Goal: Book appointment/travel/reservation

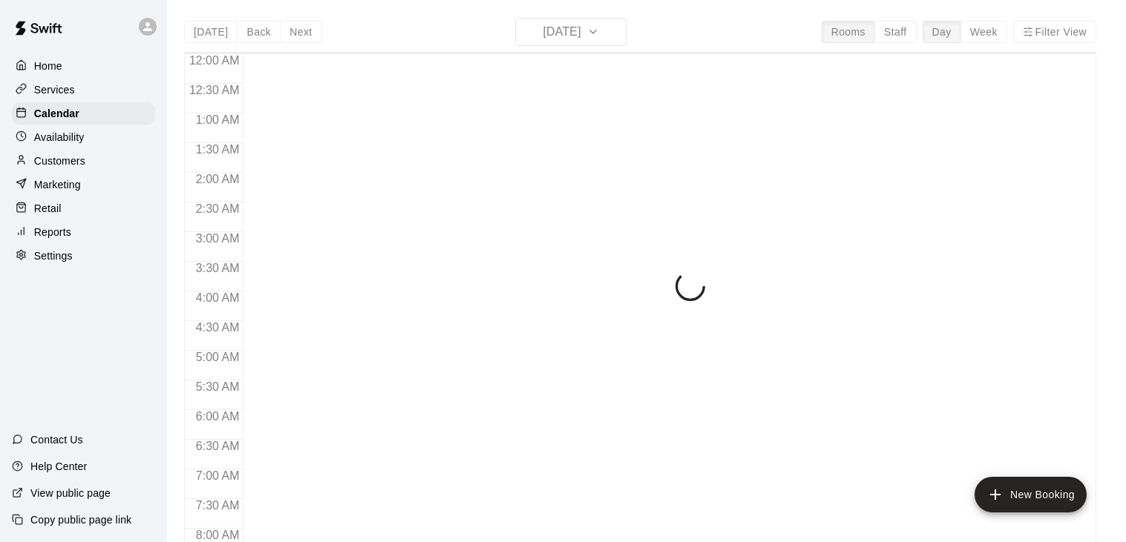
click at [614, 34] on div "[DATE] Back [DATE][DATE] Rooms Staff Day Week Filter View 12:00 AM 12:30 AM 1:0…" at bounding box center [640, 289] width 912 height 542
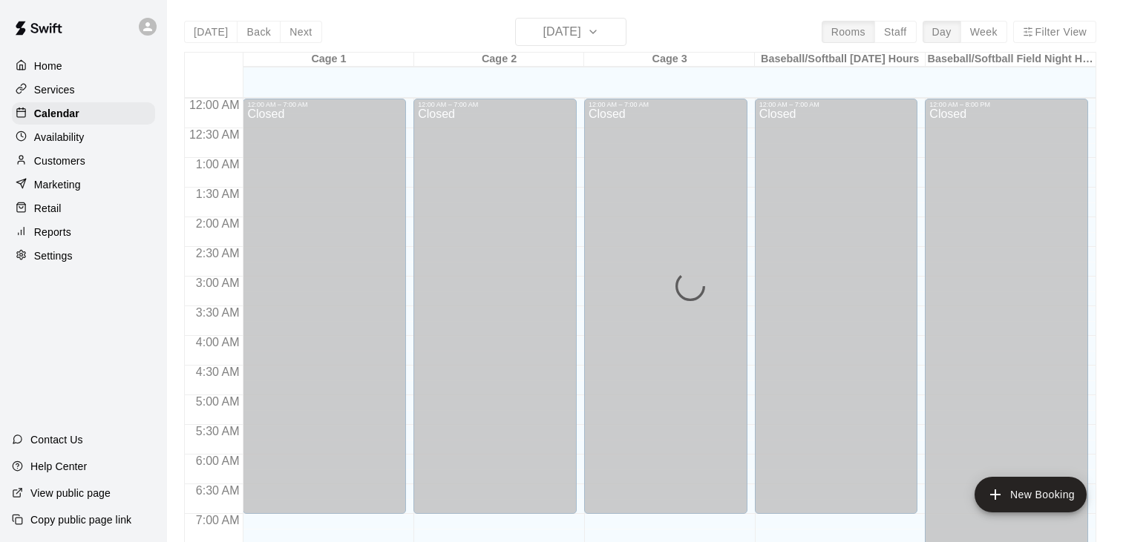
scroll to position [919, 0]
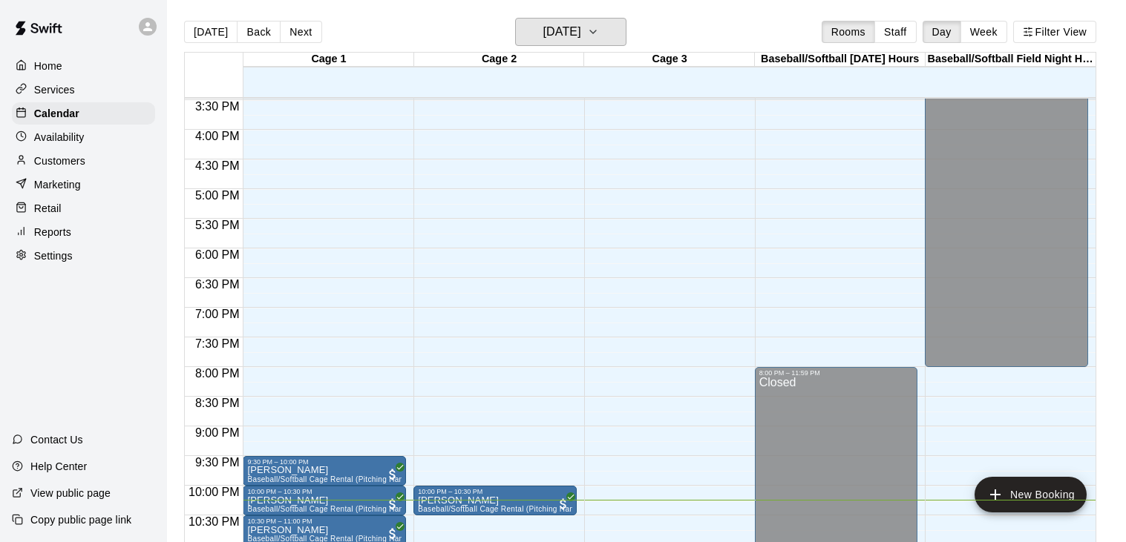
click at [599, 34] on icon "button" at bounding box center [593, 32] width 12 height 18
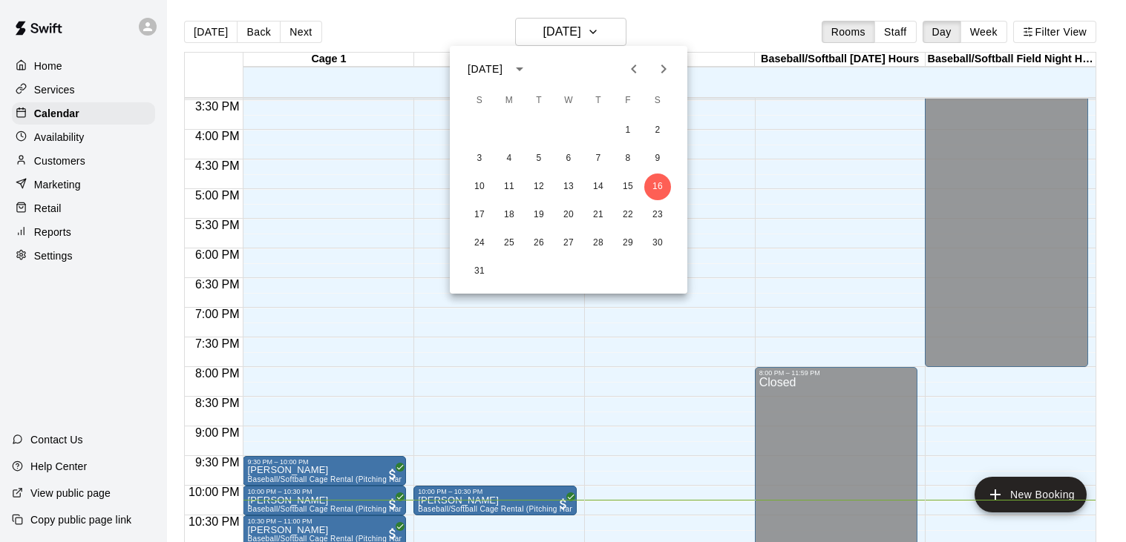
click at [620, 367] on div at bounding box center [563, 271] width 1126 height 542
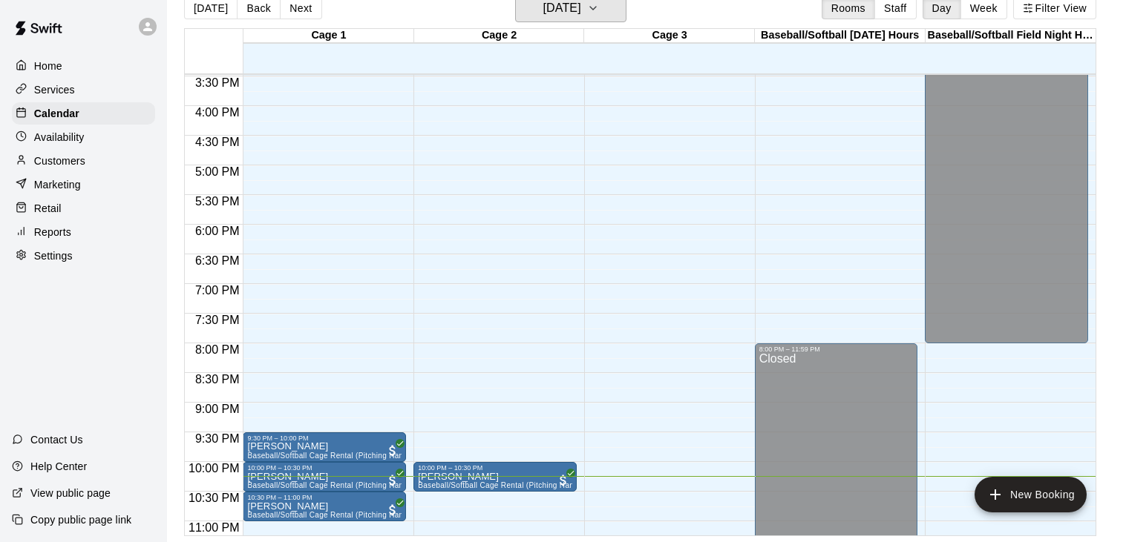
scroll to position [962, 0]
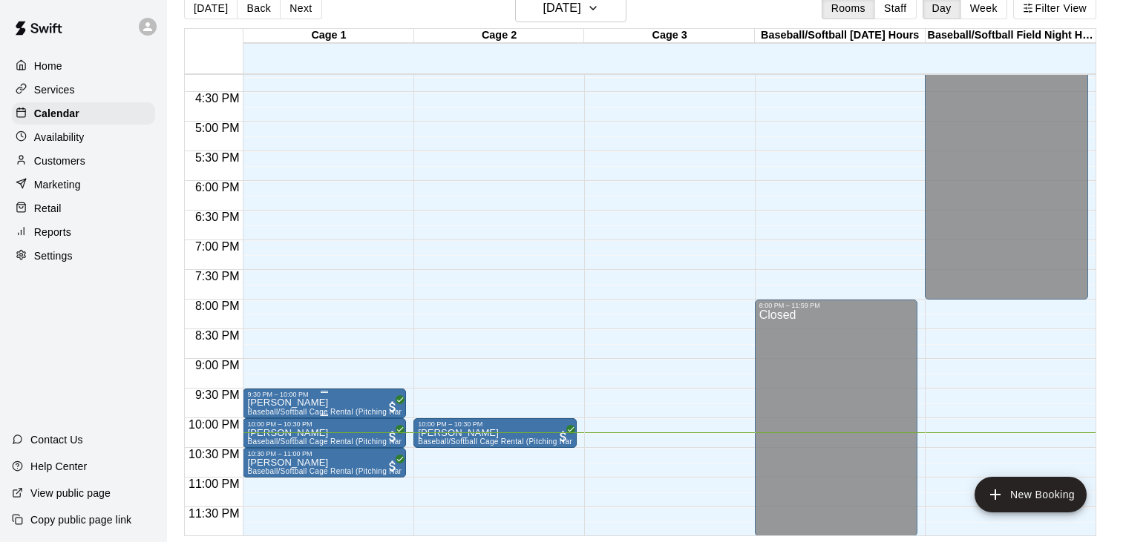
click at [616, 7] on div at bounding box center [563, 271] width 1126 height 542
click at [596, 7] on icon "button" at bounding box center [593, 8] width 6 height 3
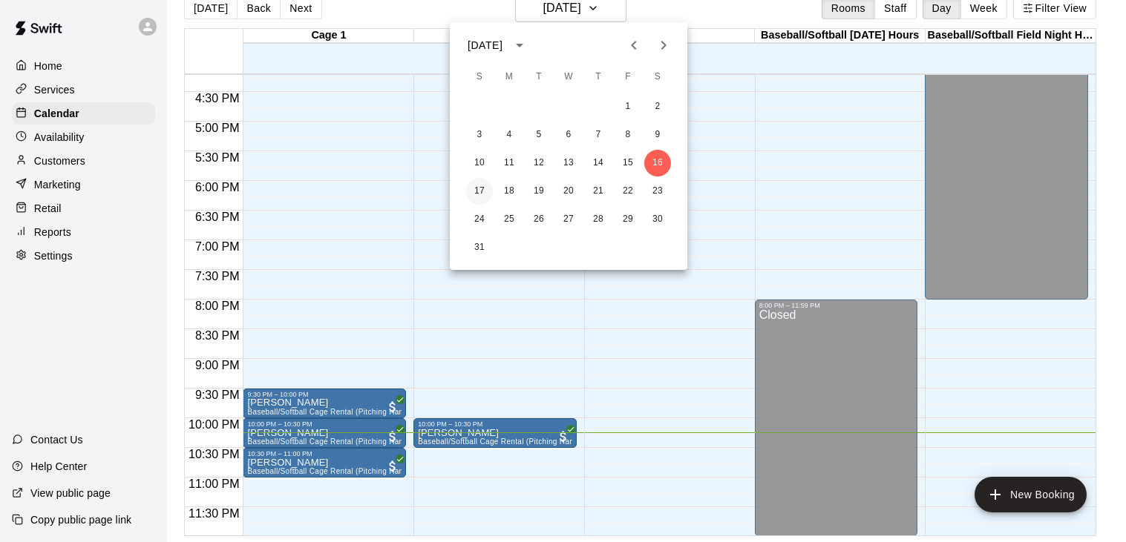
click at [482, 194] on button "17" at bounding box center [479, 191] width 27 height 27
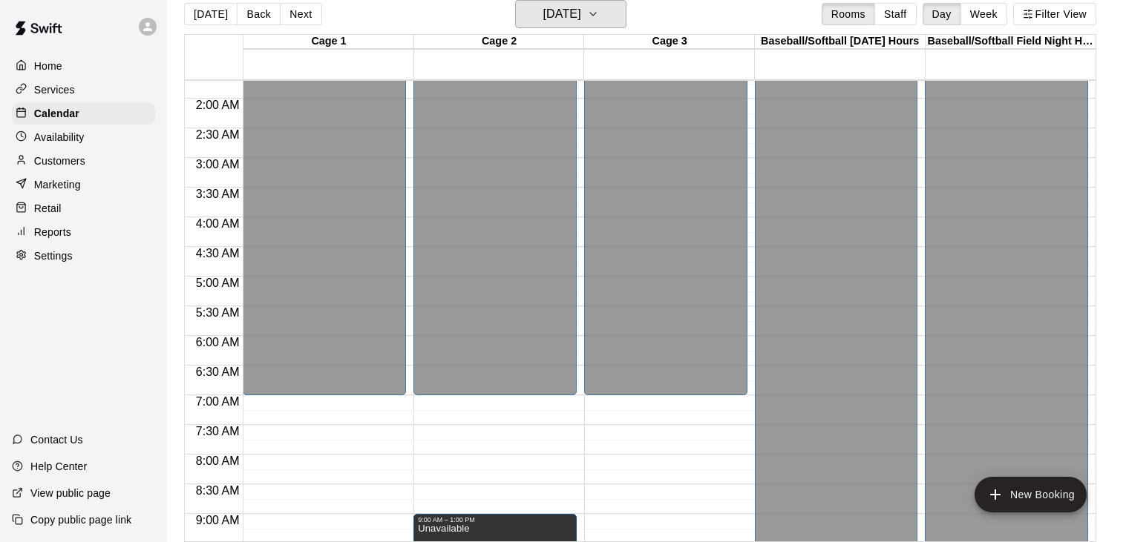
scroll to position [0, 0]
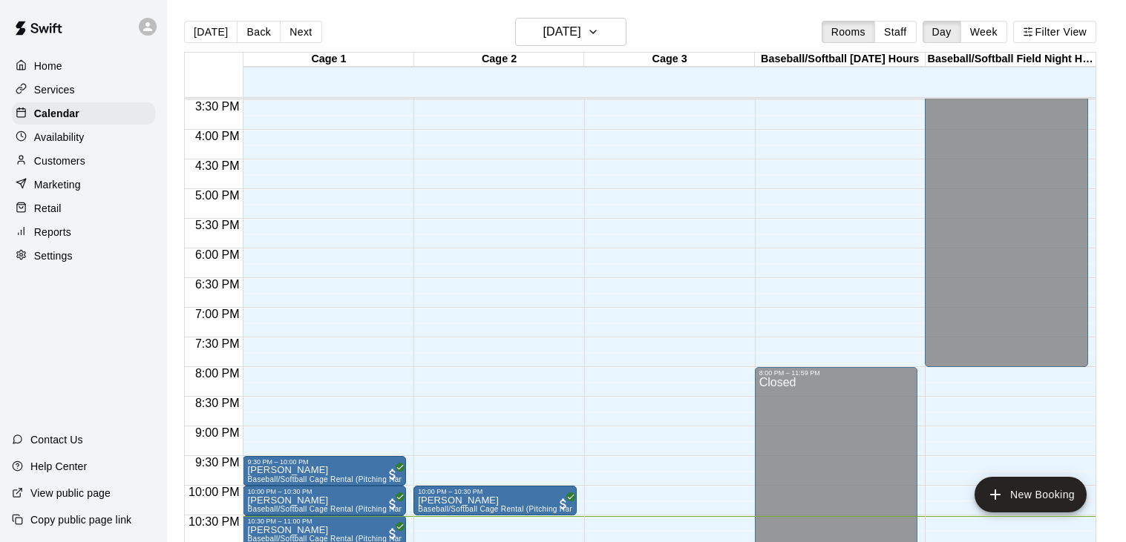
scroll to position [962, 0]
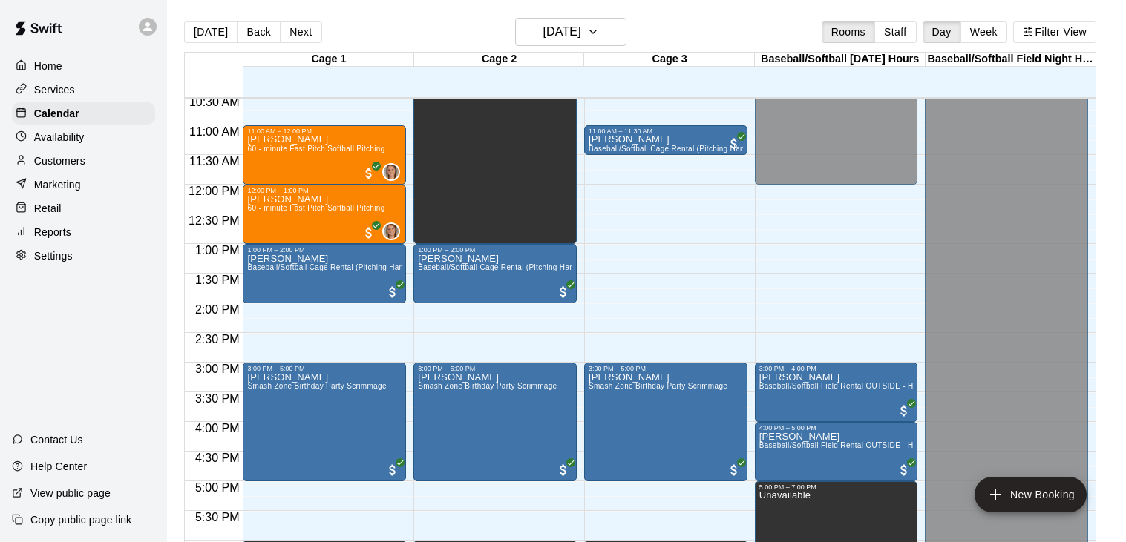
scroll to position [620, 0]
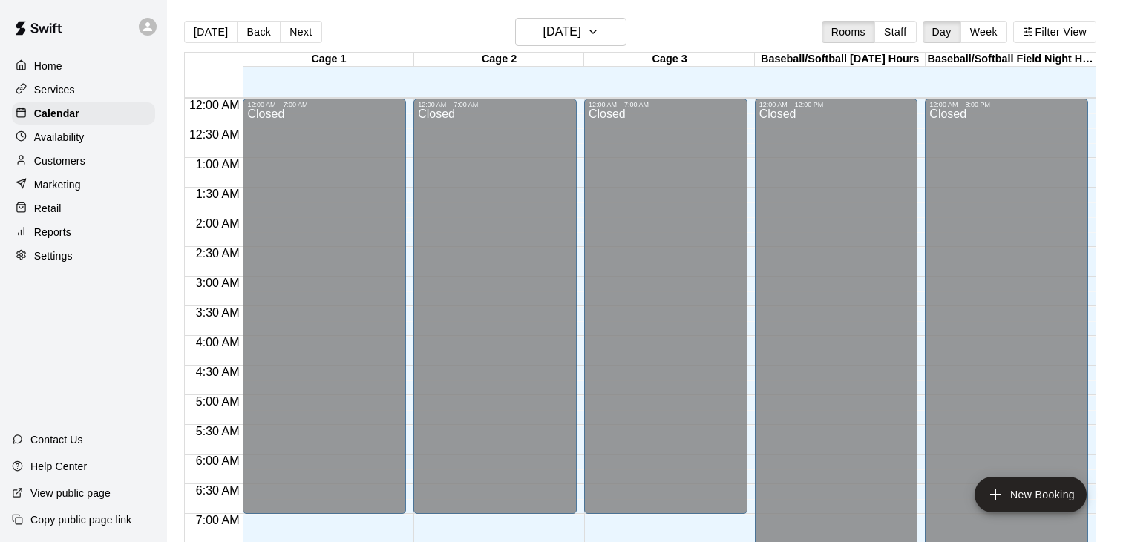
scroll to position [619, 0]
